Goal: Task Accomplishment & Management: Manage account settings

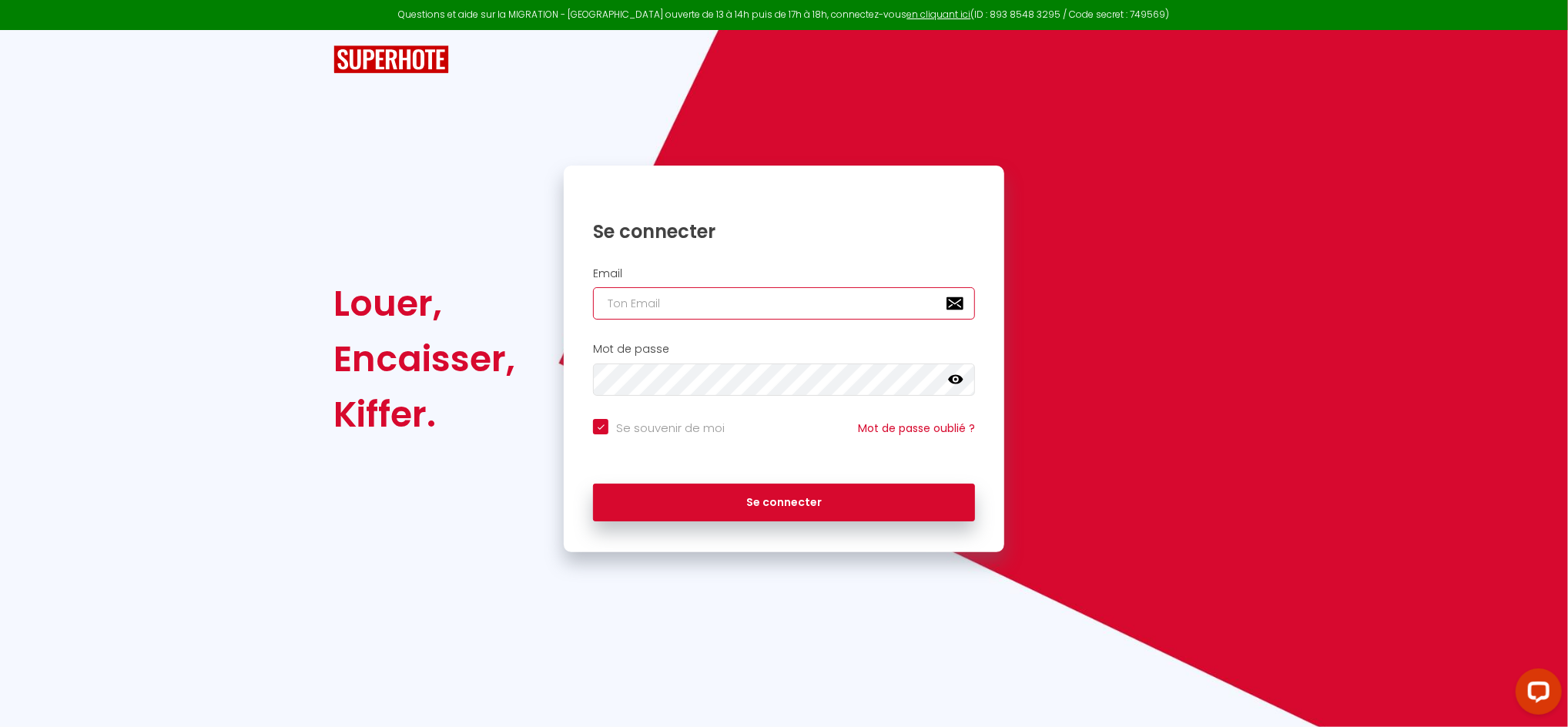
click at [646, 300] on input "email" at bounding box center [784, 304] width 382 height 32
type input "[PERSON_NAME][EMAIL_ADDRESS][DOMAIN_NAME]"
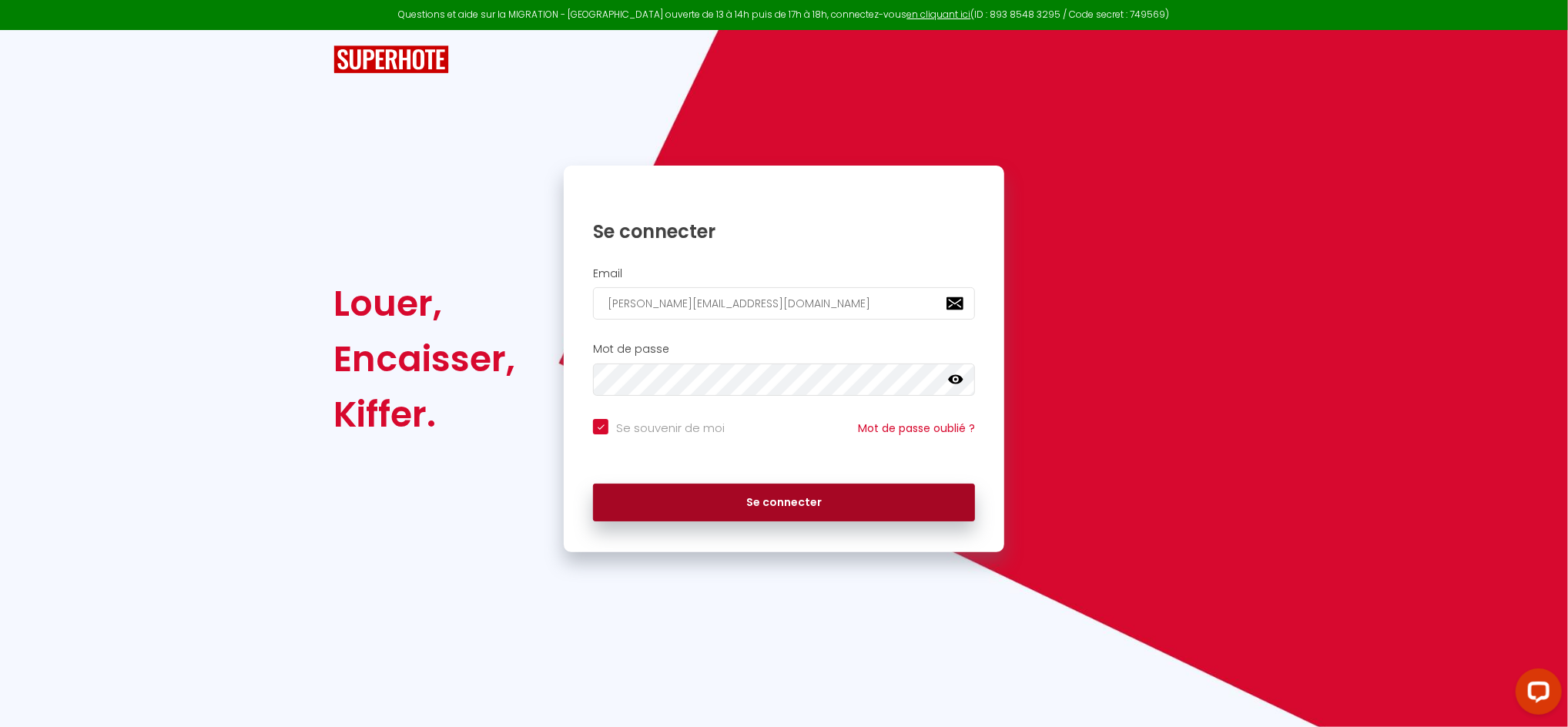
click at [794, 496] on button "Se connecter" at bounding box center [784, 502] width 382 height 39
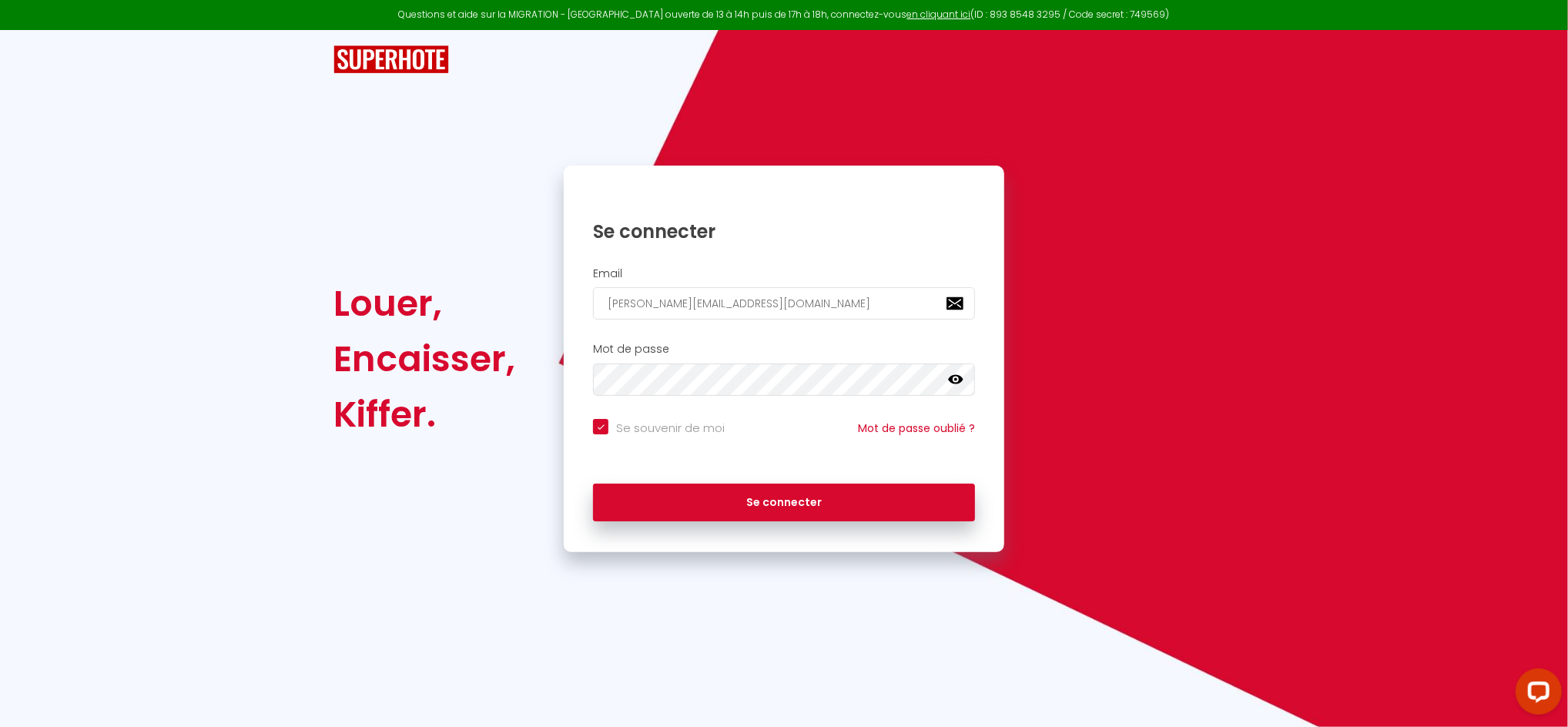
click at [959, 381] on icon at bounding box center [955, 378] width 15 height 9
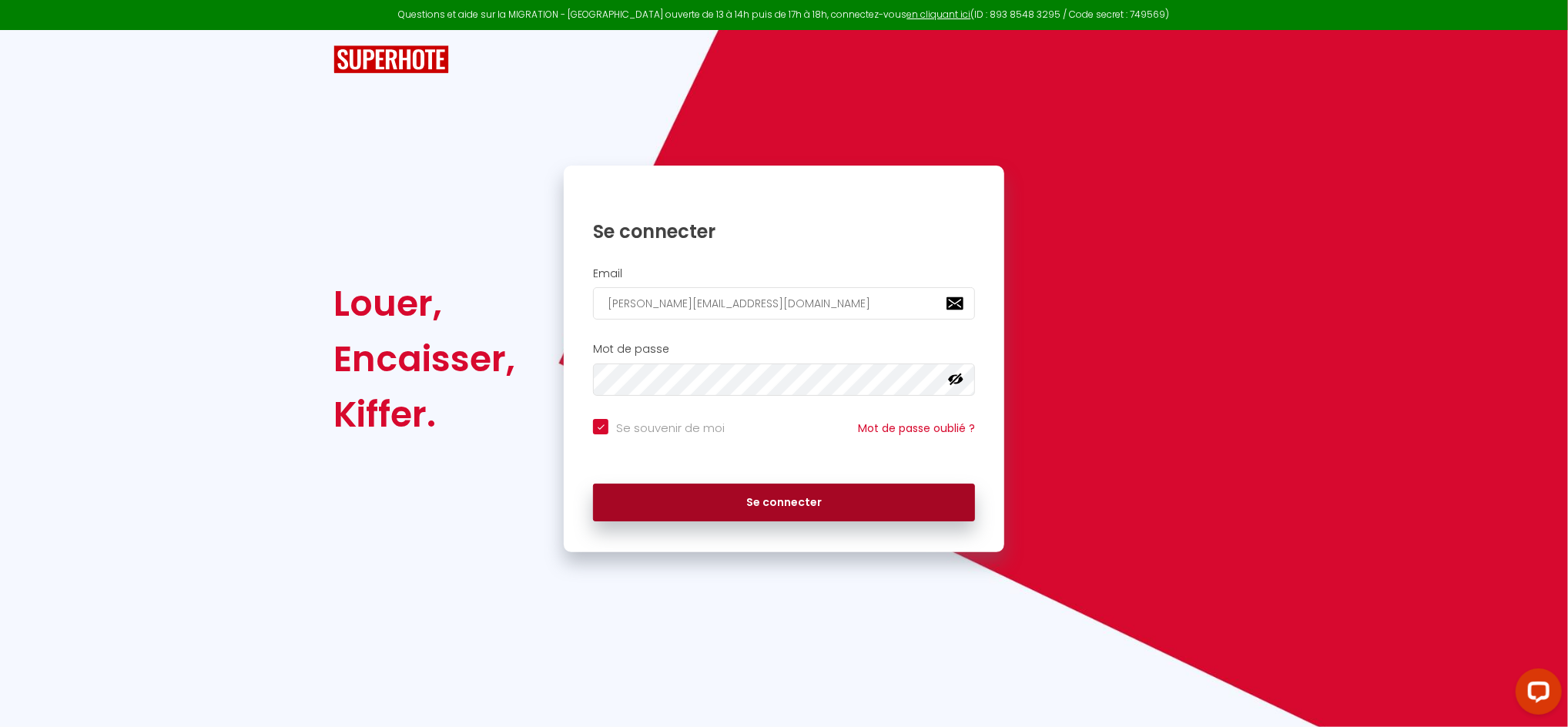
click at [782, 508] on button "Se connecter" at bounding box center [784, 502] width 382 height 39
checkbox input "true"
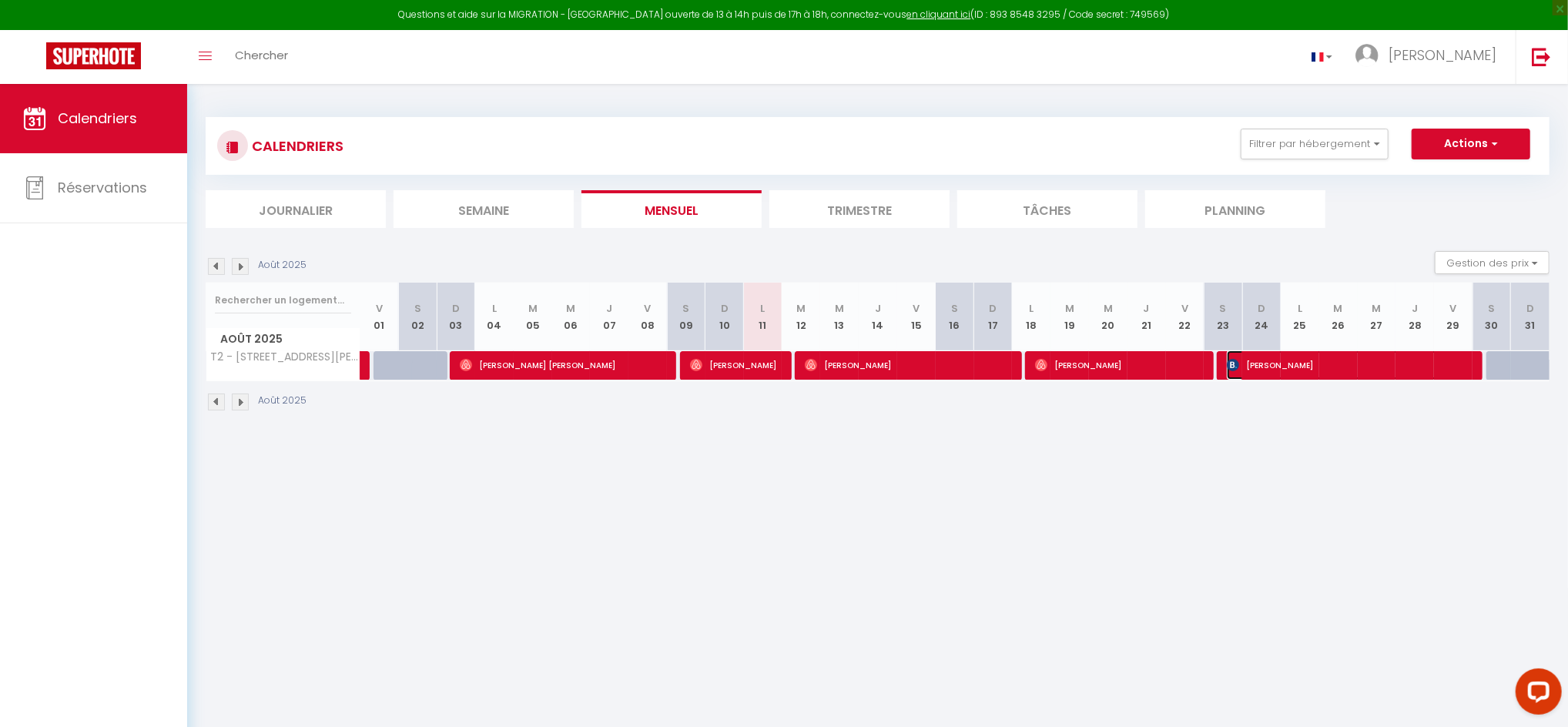
click at [1279, 364] on span "[PERSON_NAME]" at bounding box center [1348, 364] width 244 height 29
select select "OK"
select select "KO"
select select "0"
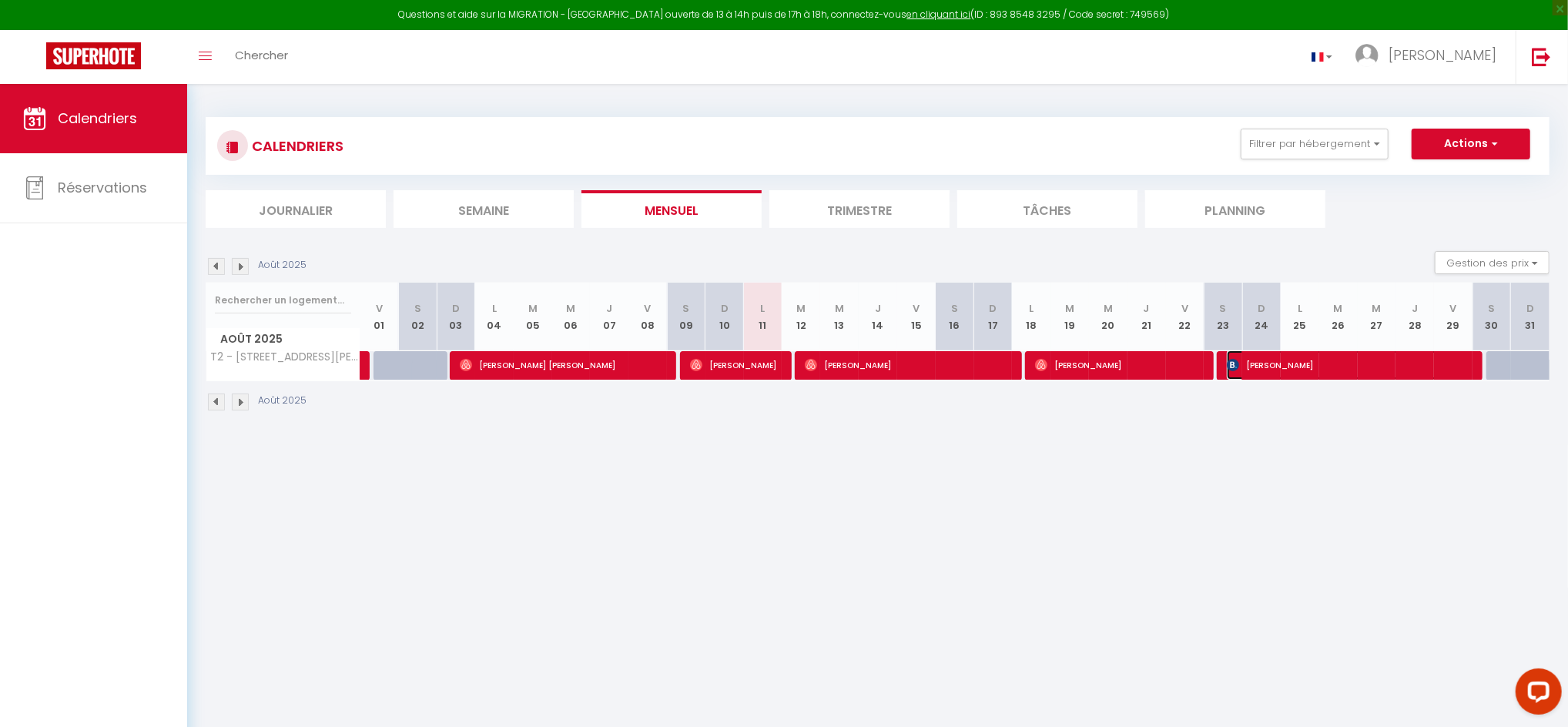
select select "1"
select select
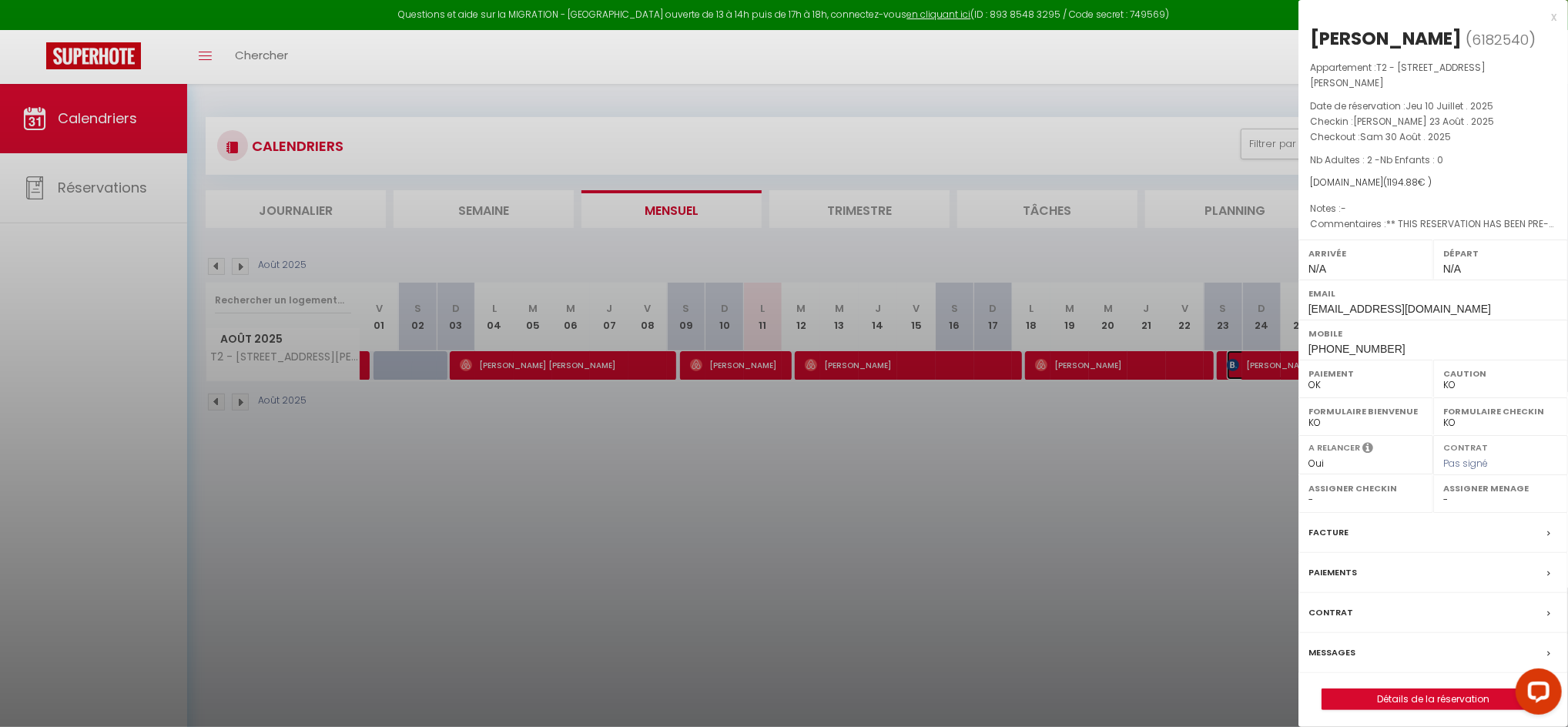
scroll to position [84, 0]
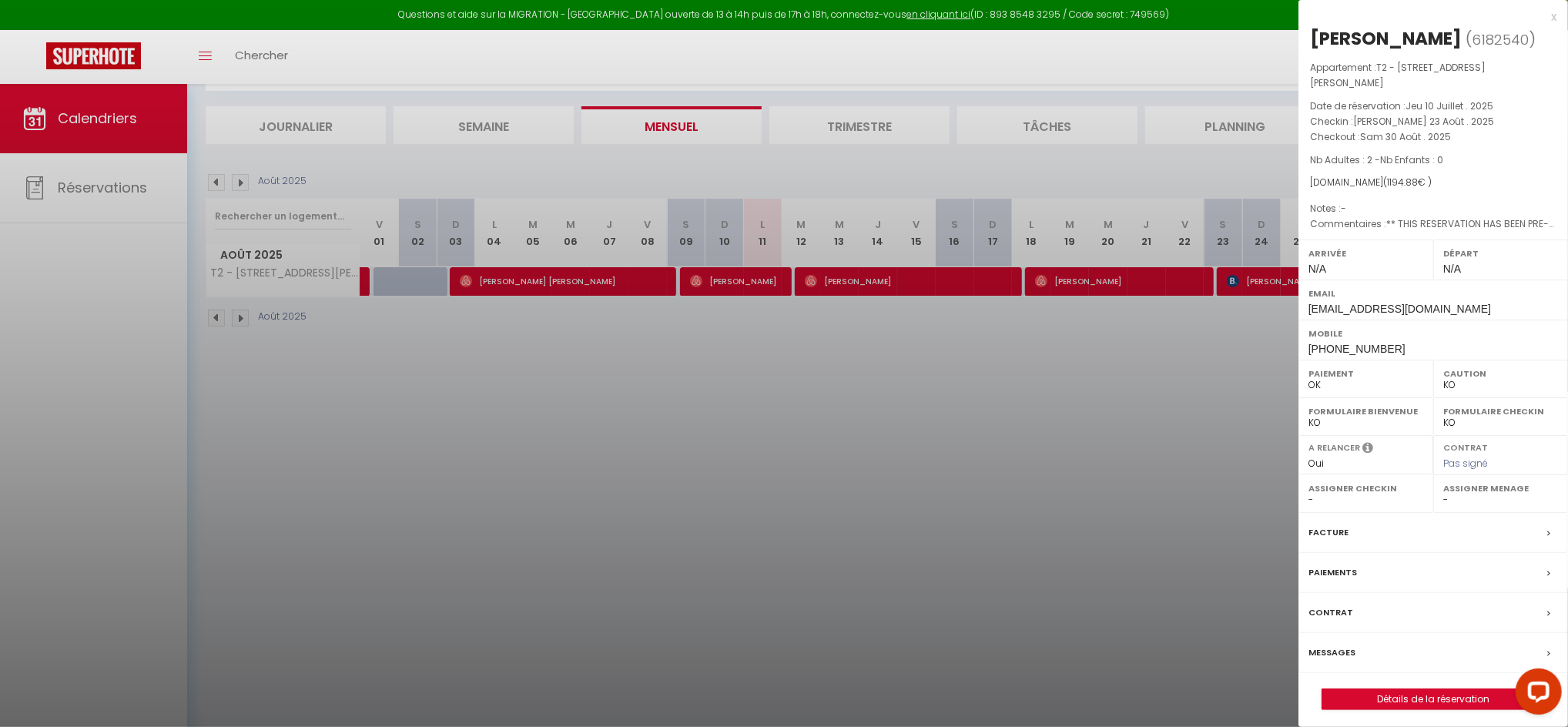
click at [1343, 524] on label "Facture" at bounding box center [1328, 532] width 40 height 16
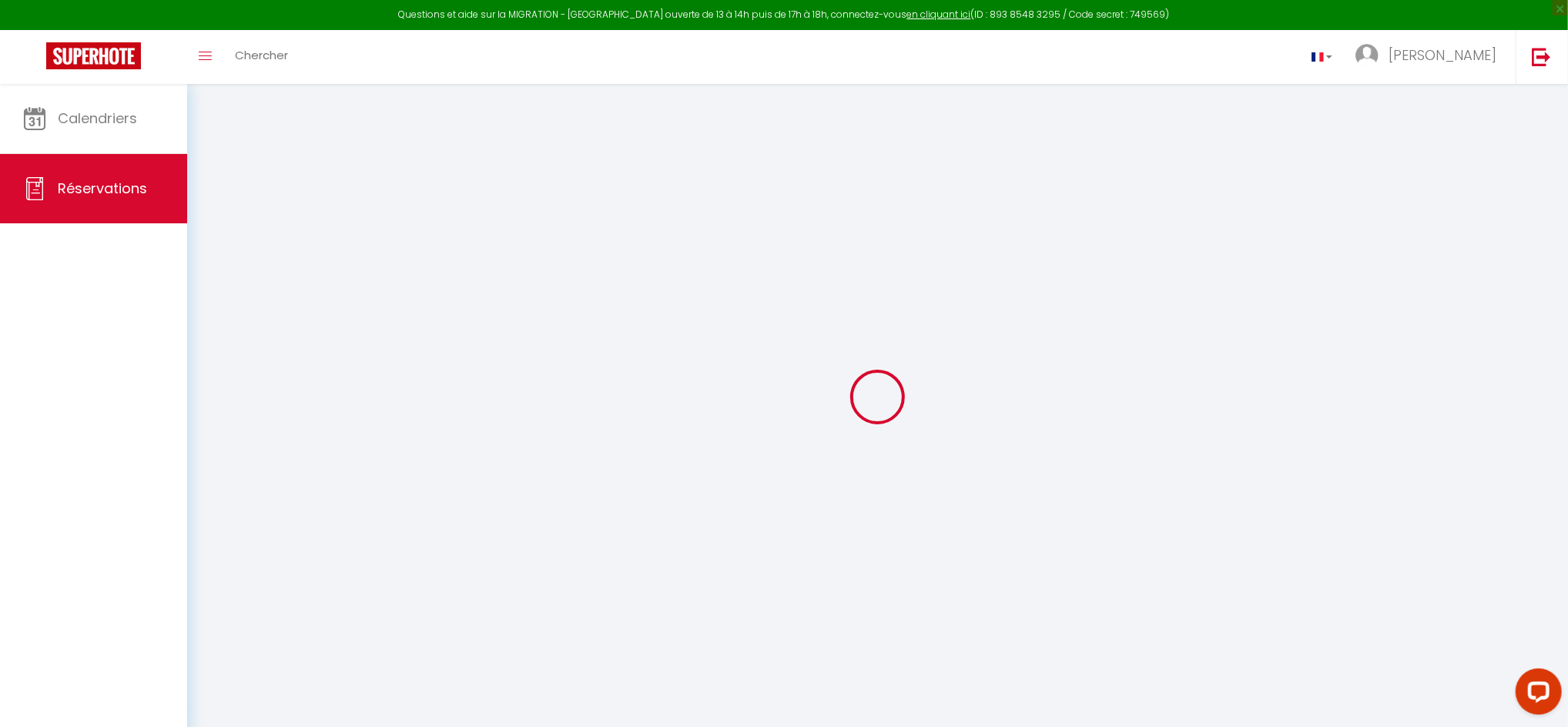
select select "cleaning"
select select "taxes"
select select
checkbox input "false"
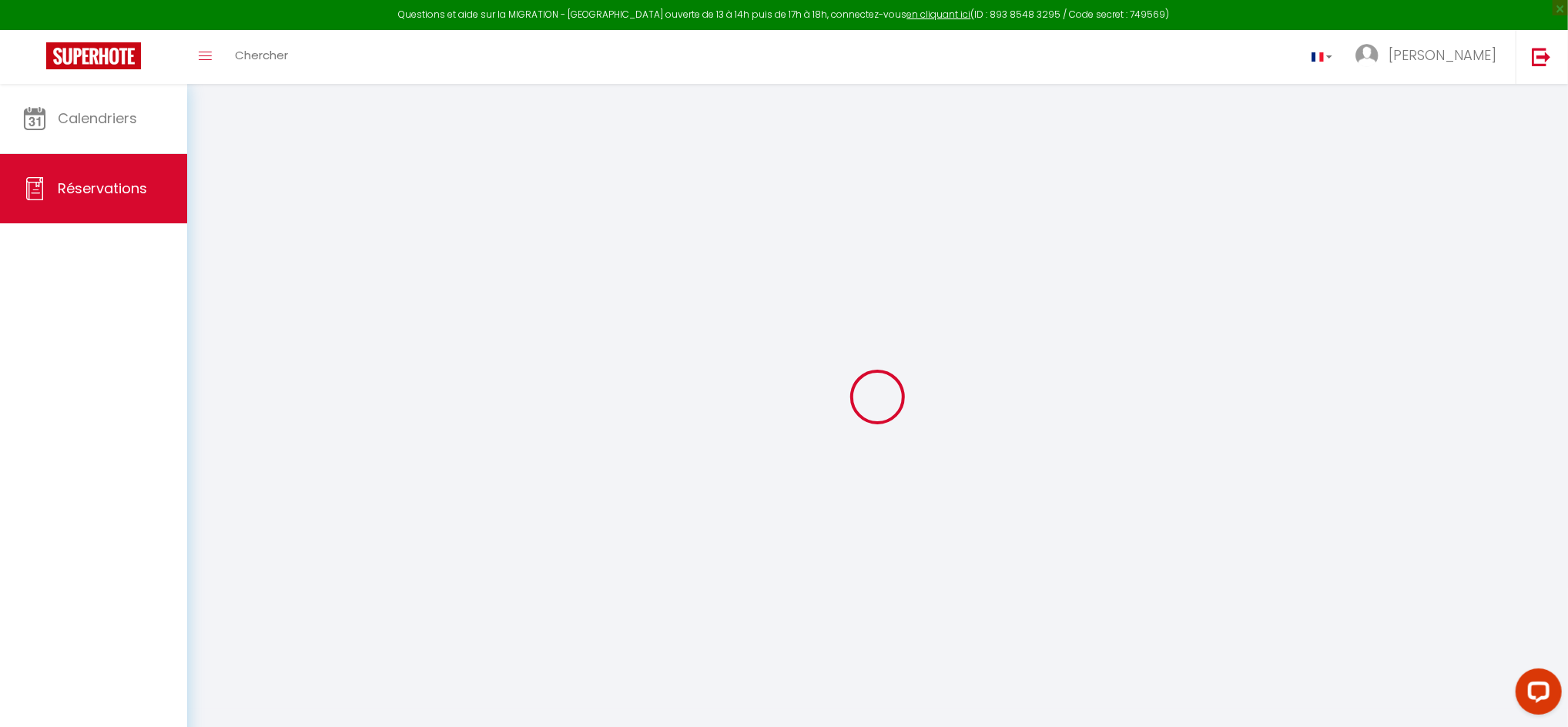
select select
checkbox input "false"
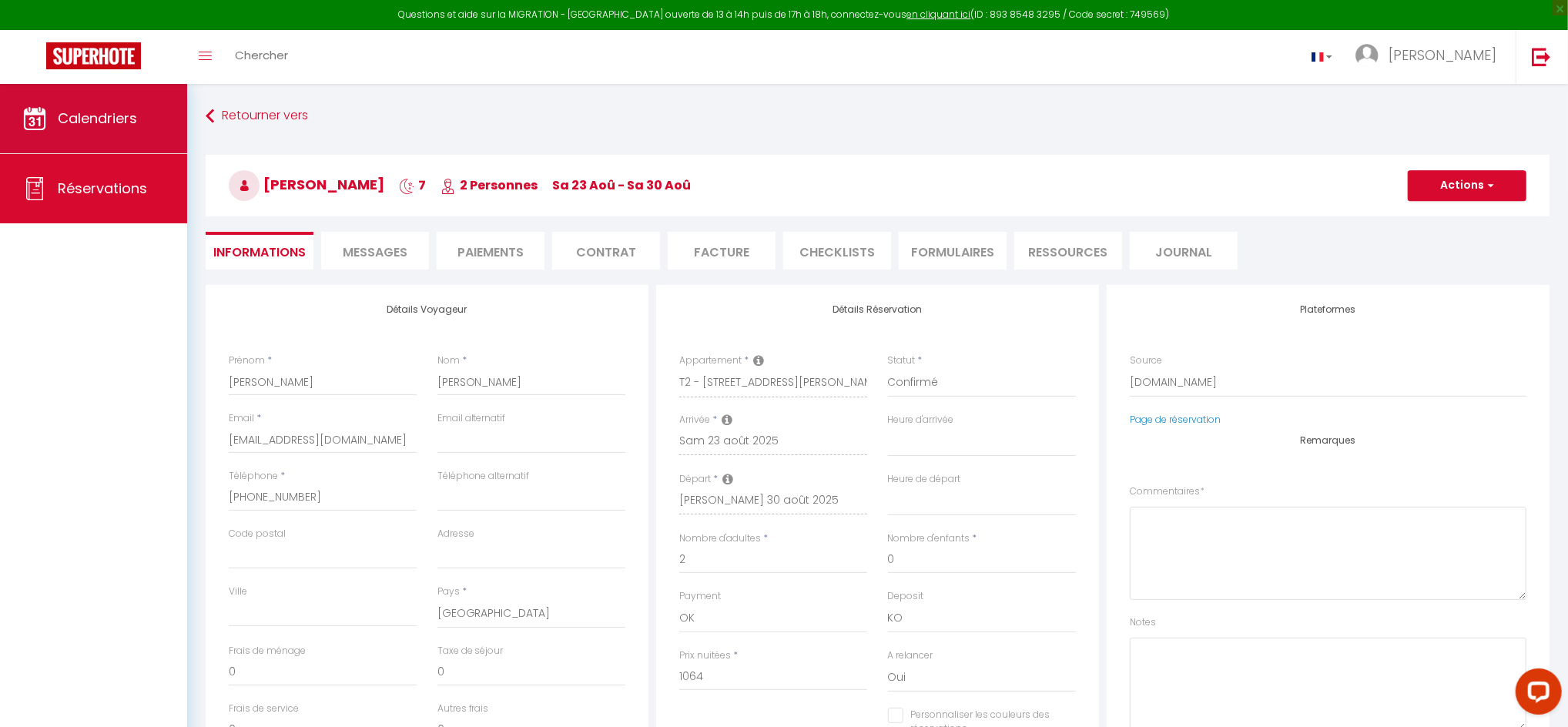
select select
checkbox input "false"
type textarea "** THIS RESERVATION HAS BEEN PRE-PAID ** BOOKING NOTE : Payment charge is EUR 1…"
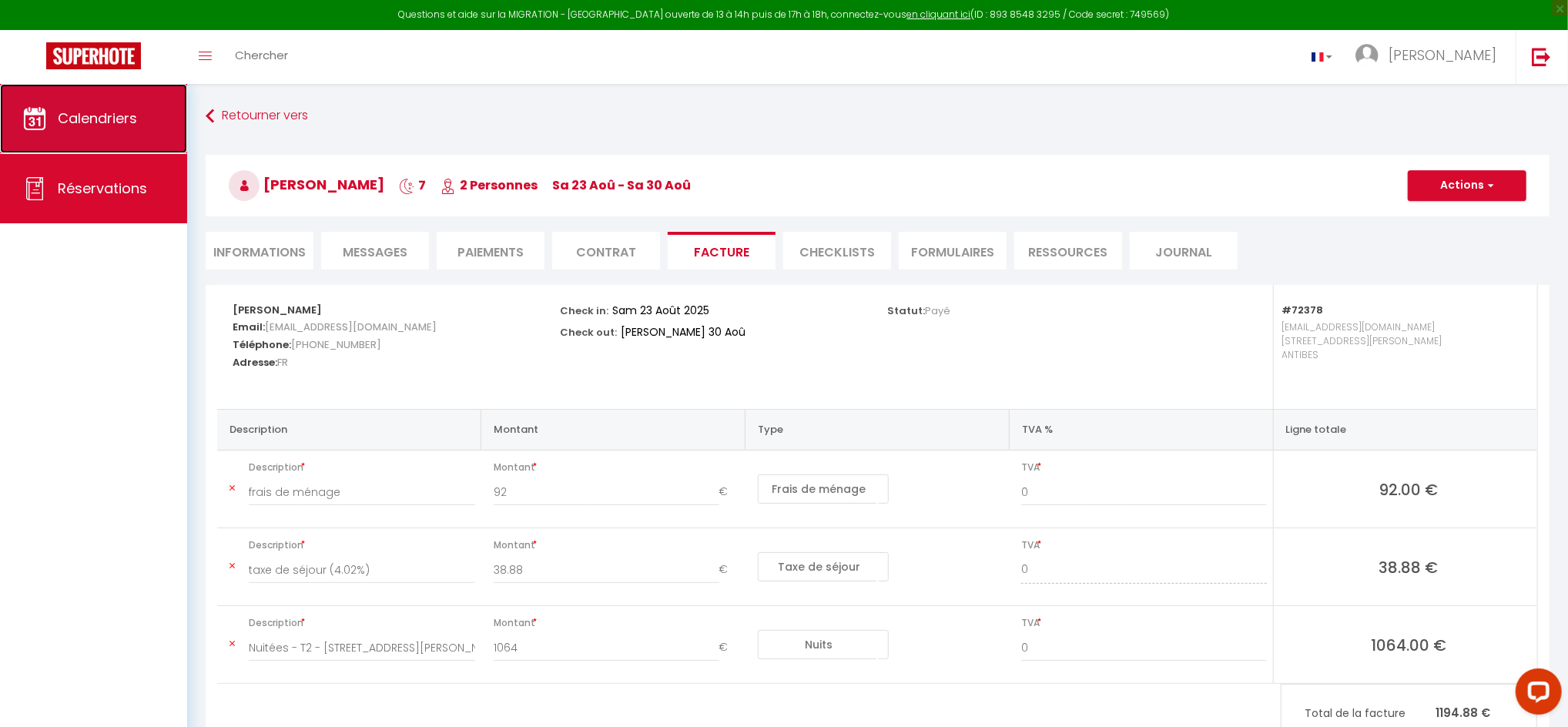
click at [64, 110] on span "Calendriers" at bounding box center [97, 118] width 79 height 19
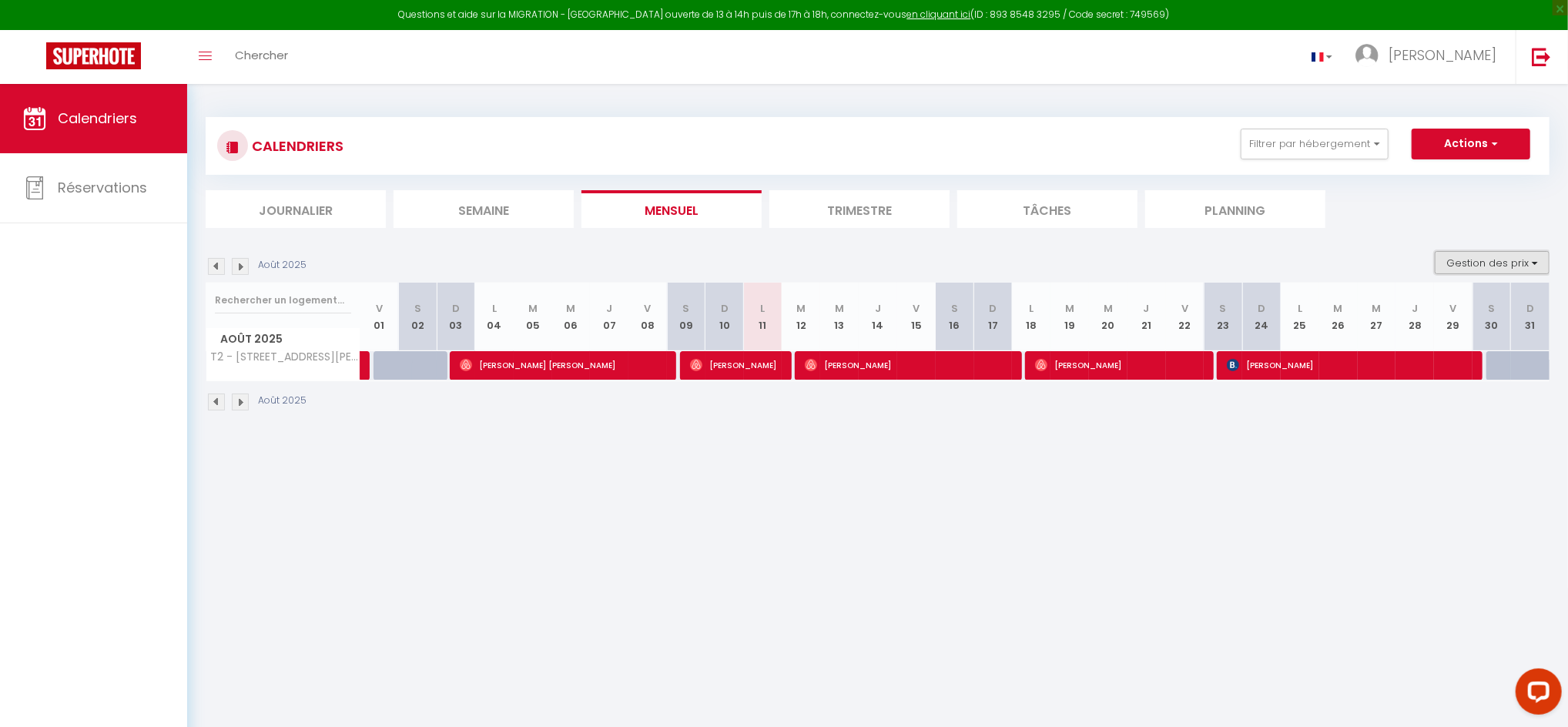
click at [1476, 261] on button "Gestion des prix" at bounding box center [1491, 262] width 115 height 23
click at [1371, 240] on section "Août 2025 Gestion des prix Nb Nuits minimum Règles Disponibilité Août 2025 V 01…" at bounding box center [877, 331] width 1343 height 191
click at [1488, 258] on button "Gestion des prix" at bounding box center [1491, 262] width 115 height 23
click at [1465, 314] on input "Nb Nuits minimum" at bounding box center [1479, 310] width 139 height 15
checkbox input "true"
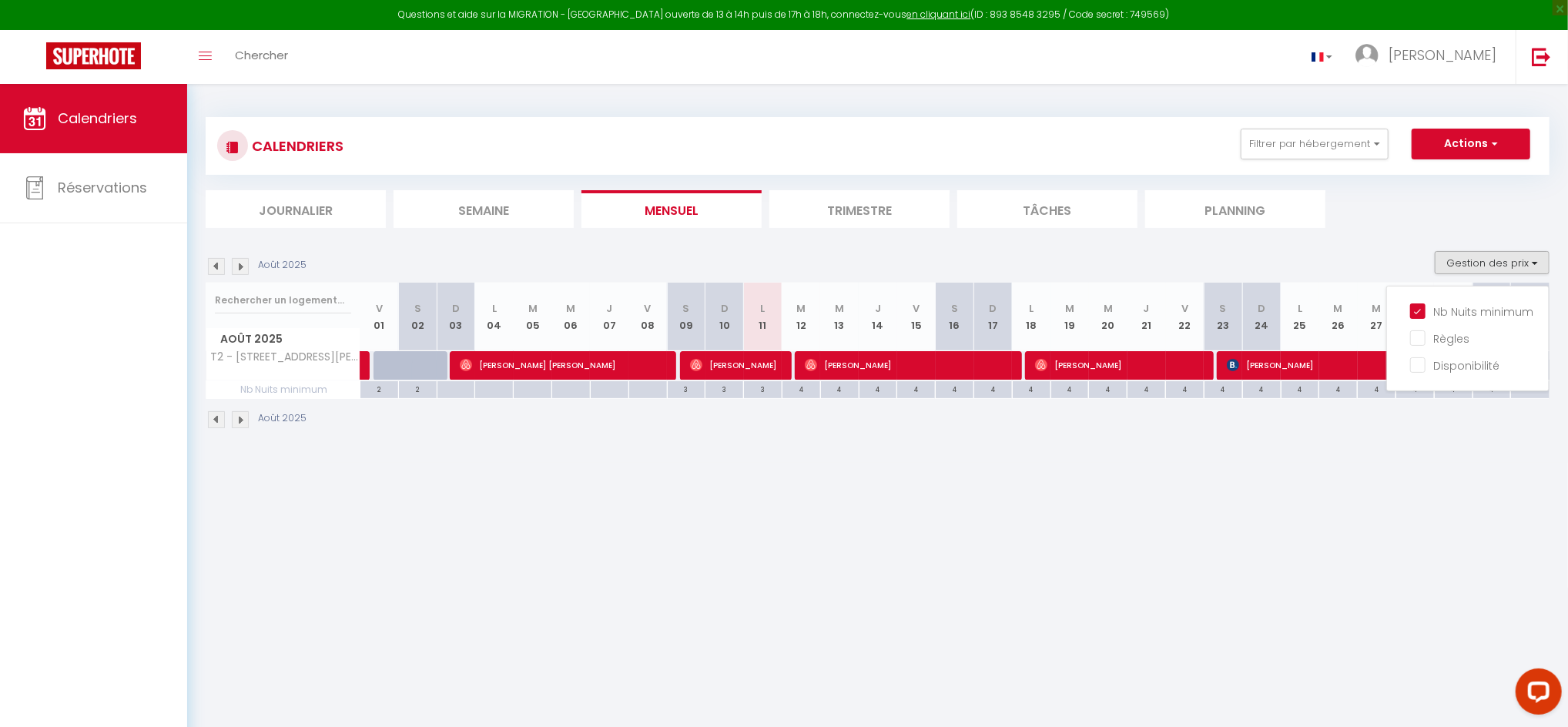
click at [1276, 563] on body "Questions et aide sur la MIGRATION - [GEOGRAPHIC_DATA] ouverte de 13 à 14h puis…" at bounding box center [784, 447] width 1568 height 727
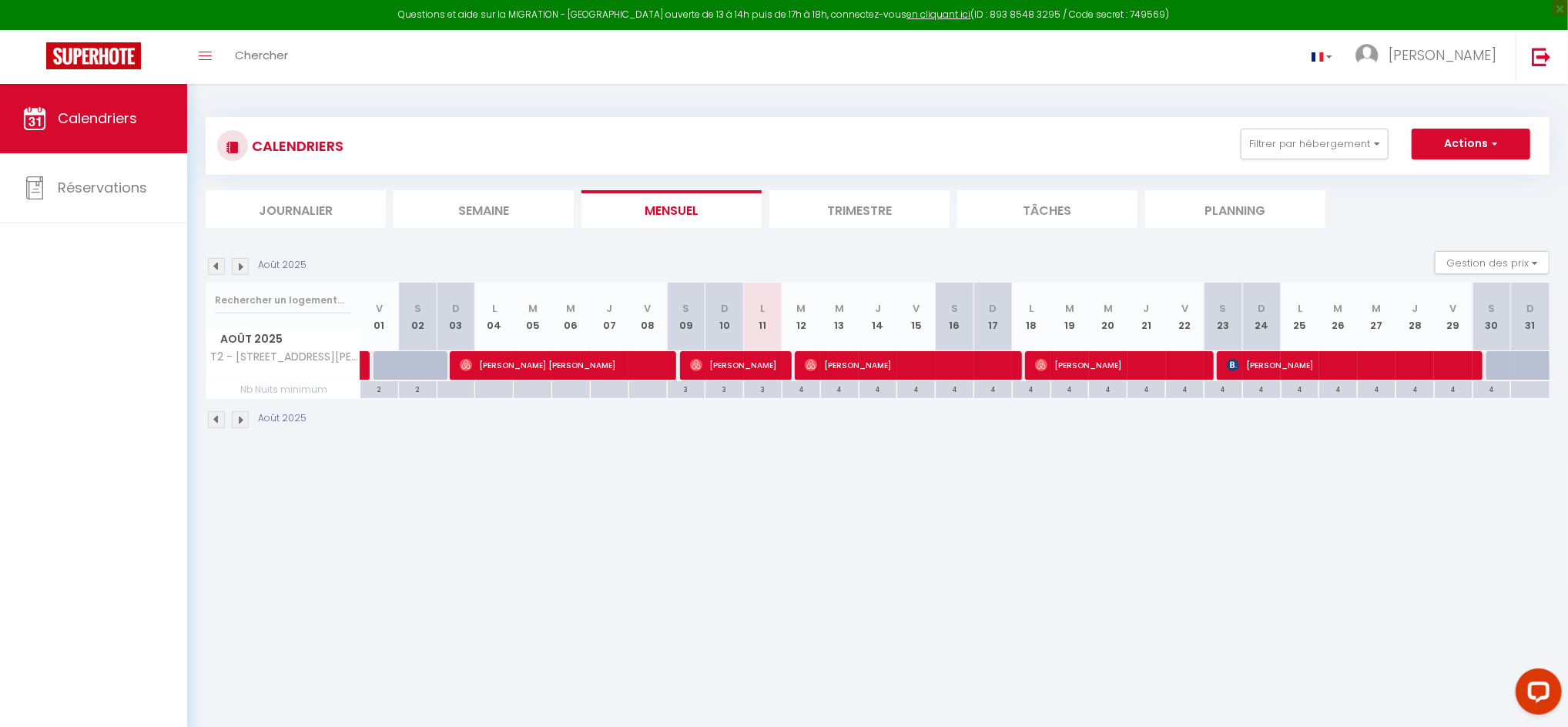
click at [244, 417] on img at bounding box center [240, 419] width 17 height 17
